Goal: Information Seeking & Learning: Learn about a topic

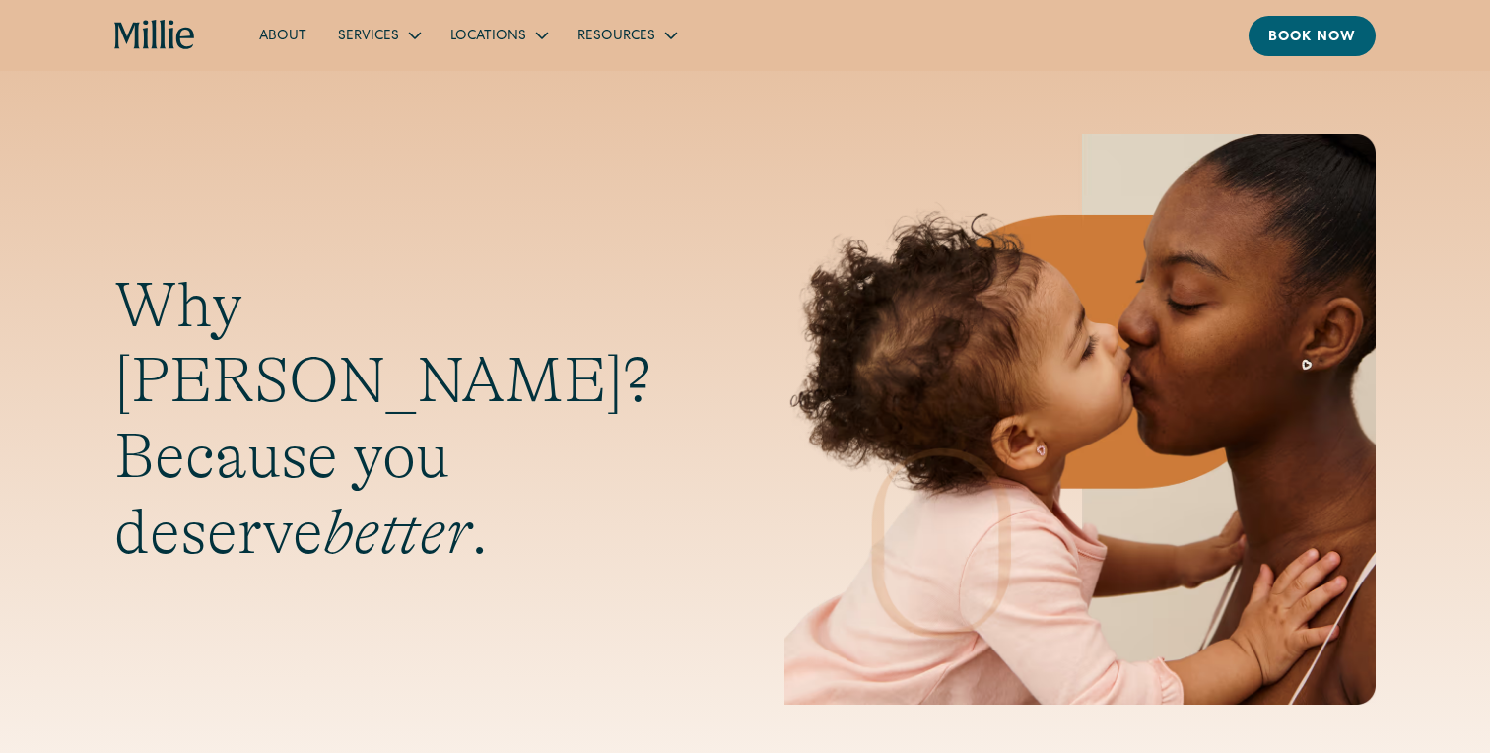
click at [274, 28] on link "About" at bounding box center [282, 35] width 79 height 33
click at [280, 36] on link "About" at bounding box center [282, 35] width 79 height 33
click at [297, 28] on link "About" at bounding box center [282, 35] width 79 height 33
click at [292, 37] on link "About" at bounding box center [282, 35] width 79 height 33
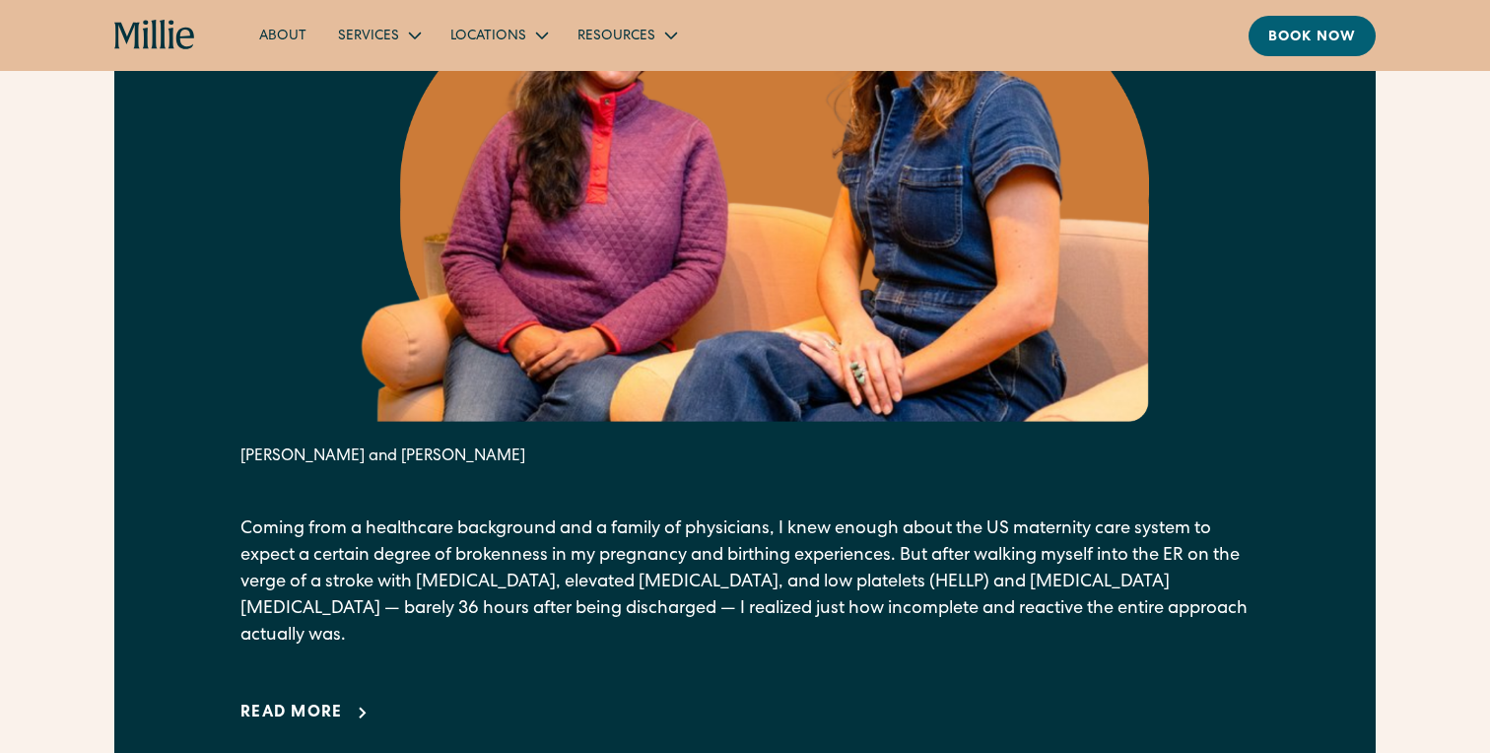
scroll to position [1359, 0]
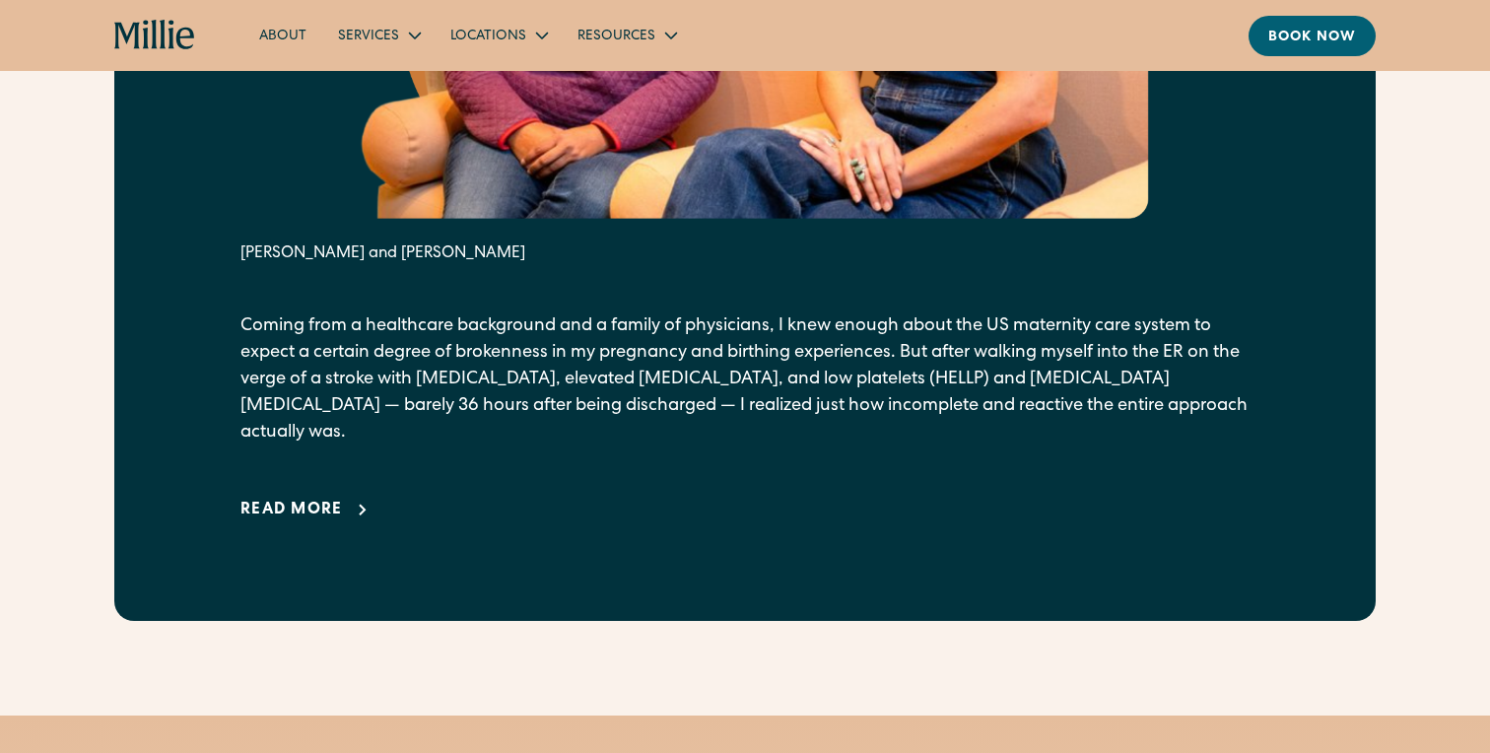
click at [312, 499] on div "Read more" at bounding box center [291, 511] width 102 height 24
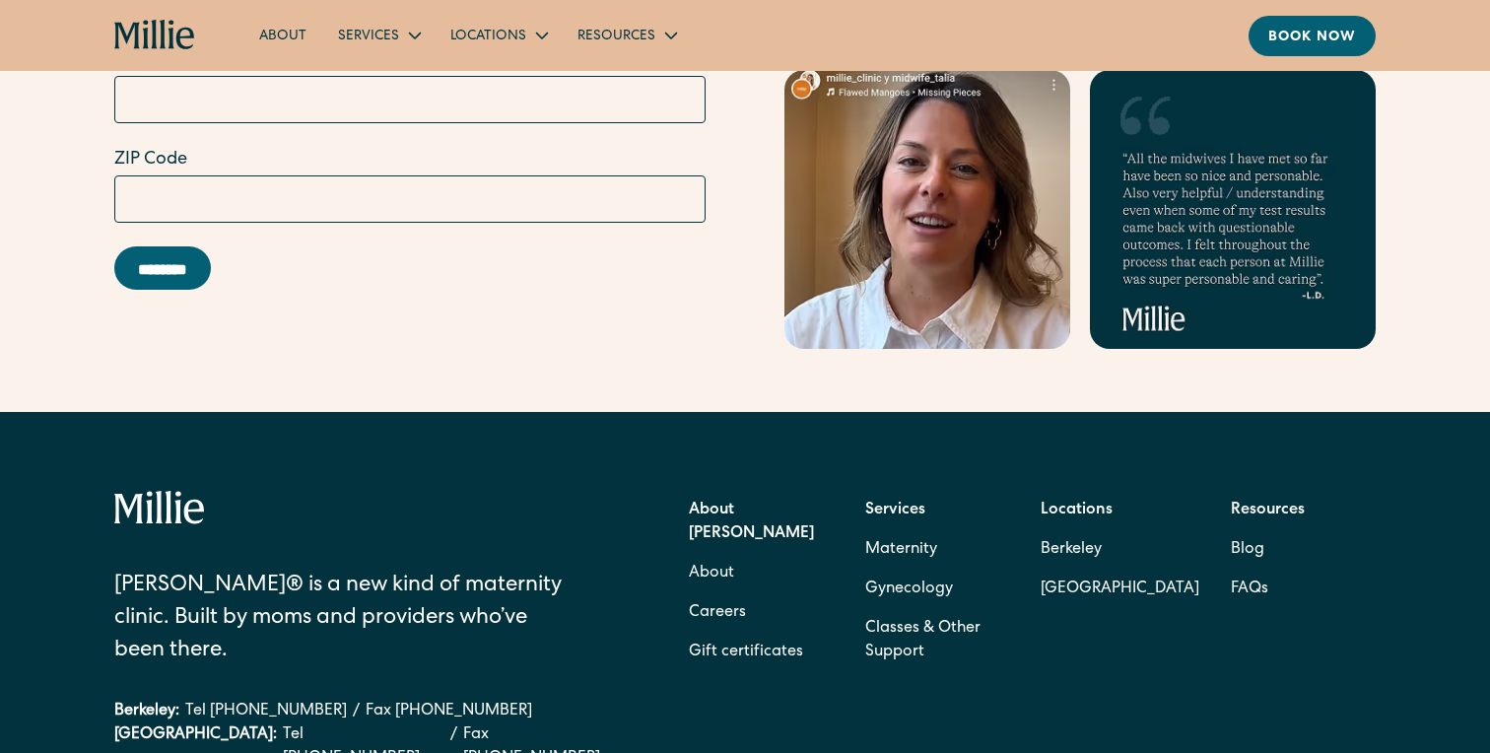
scroll to position [8136, 0]
